Goal: Transaction & Acquisition: Purchase product/service

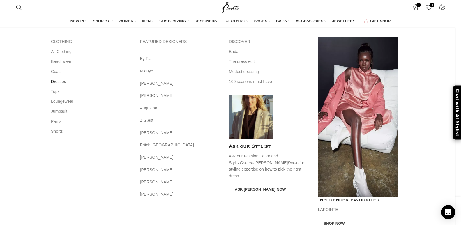
scroll to position [0, 184]
click at [57, 177] on div "CLOTHING All Clothing Beachwear Coats Dresses Tops Loungewear Jumpsuit Pants Sh…" at bounding box center [225, 138] width 356 height 202
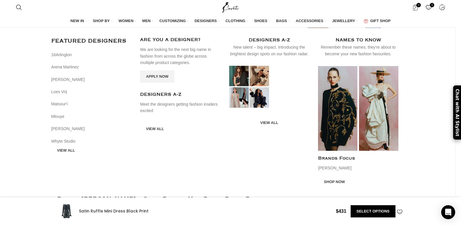
scroll to position [0, 245]
click at [70, 146] on link "VIEW ALL" at bounding box center [66, 150] width 30 height 12
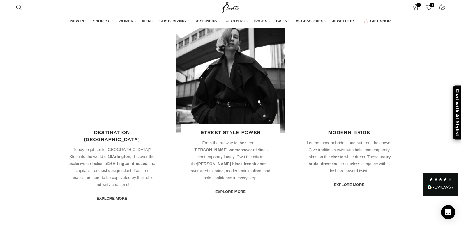
scroll to position [1073, 0]
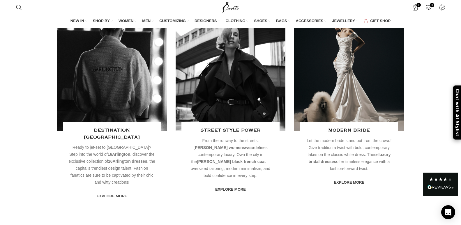
click at [348, 187] on link "explore more" at bounding box center [349, 182] width 42 height 12
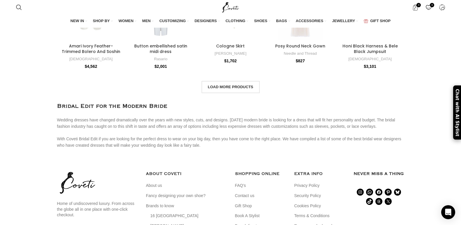
scroll to position [2073, 0]
click at [241, 89] on span "Load more products" at bounding box center [230, 86] width 45 height 5
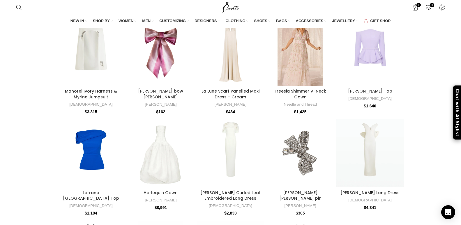
scroll to position [2600, 0]
